Goal: Task Accomplishment & Management: Manage account settings

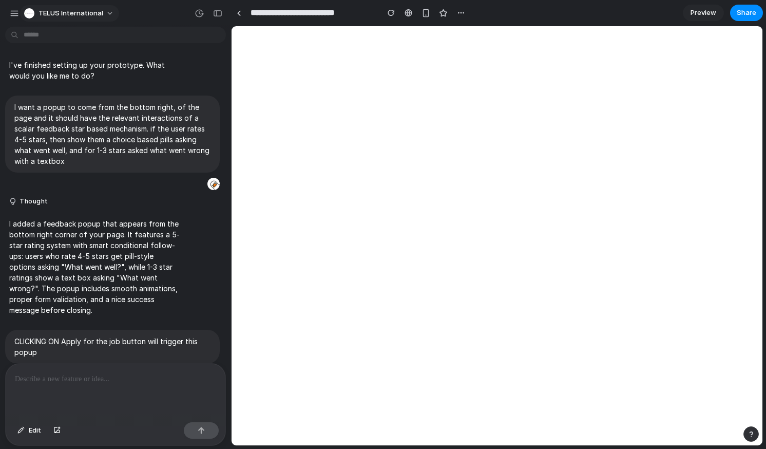
click at [65, 17] on span "TELUS International" at bounding box center [71, 13] width 65 height 10
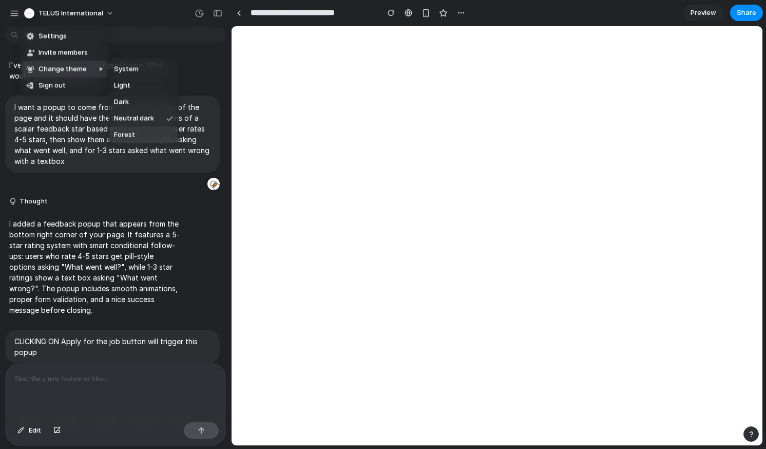
click at [129, 130] on span "Forest" at bounding box center [124, 135] width 21 height 10
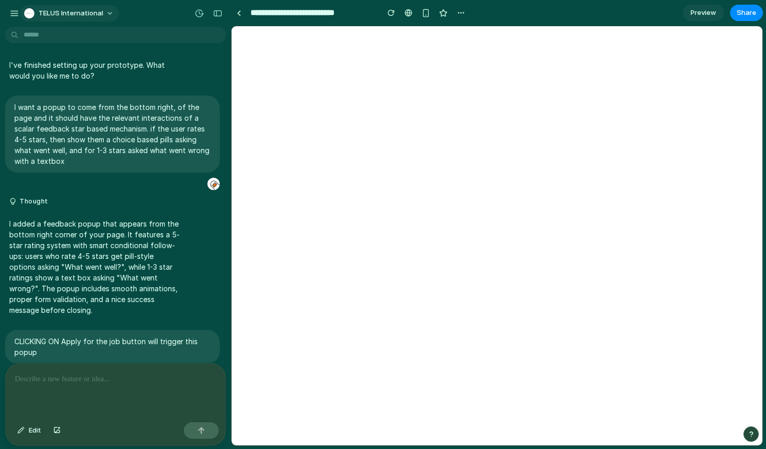
click at [92, 8] on span "TELUS International" at bounding box center [71, 13] width 65 height 10
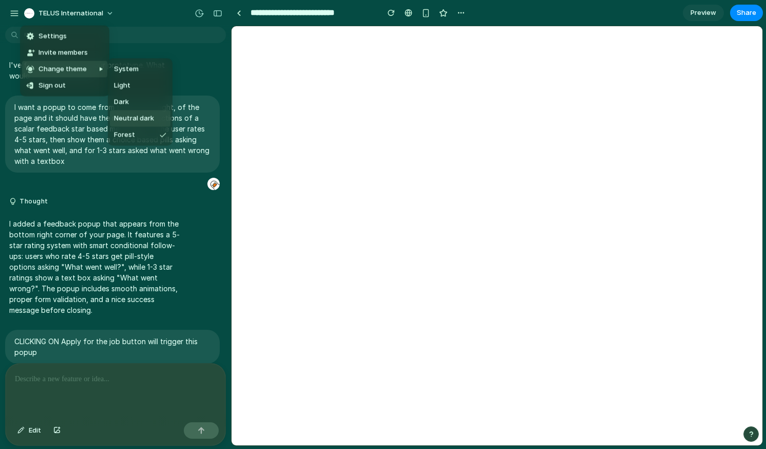
click at [141, 120] on span "Neutral dark" at bounding box center [134, 119] width 40 height 10
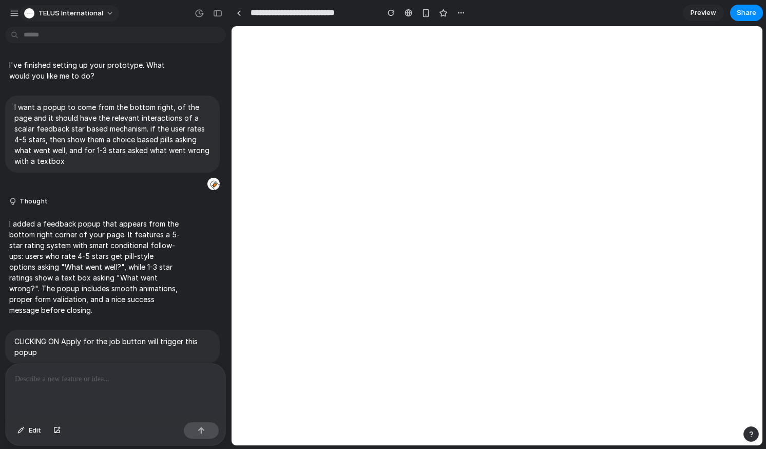
click at [90, 11] on span "TELUS International" at bounding box center [71, 13] width 65 height 10
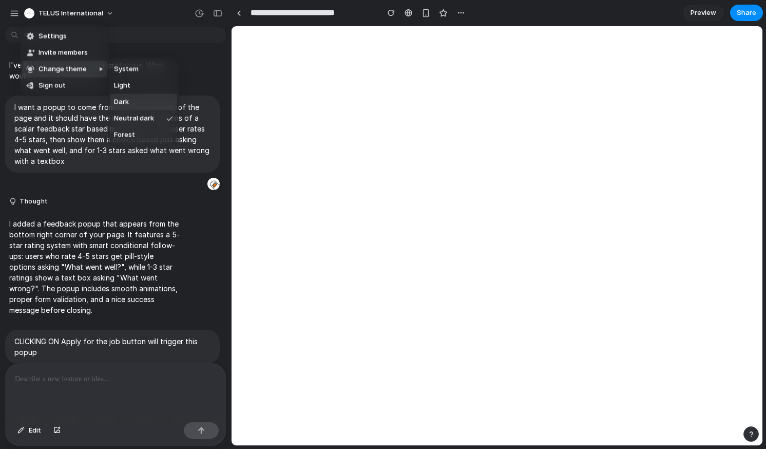
click at [141, 98] on li "Dark" at bounding box center [143, 102] width 67 height 16
